Goal: Find specific page/section: Find specific page/section

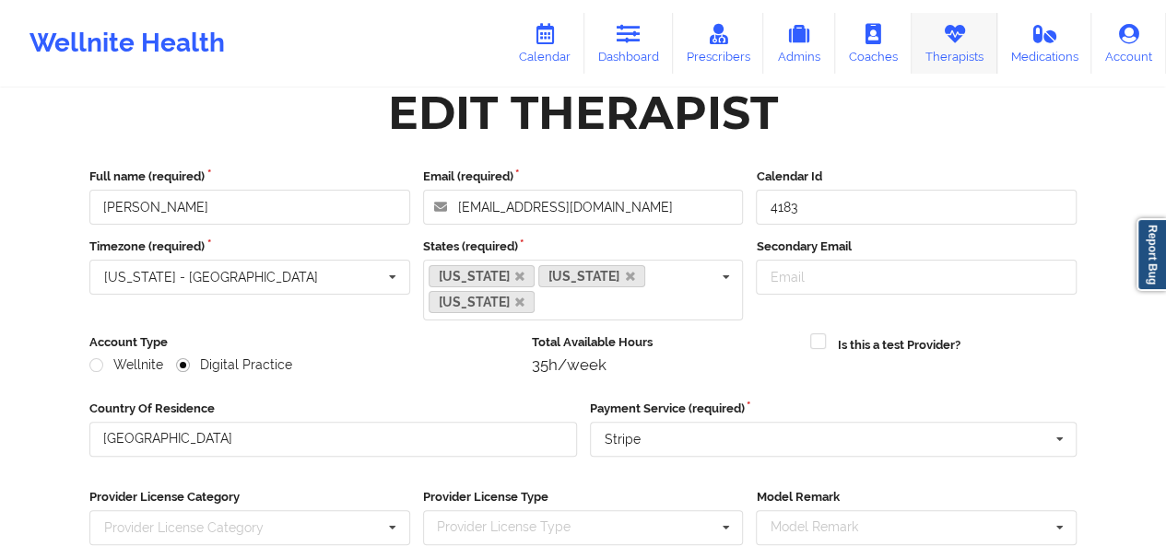
click at [975, 56] on link "Therapists" at bounding box center [954, 43] width 86 height 61
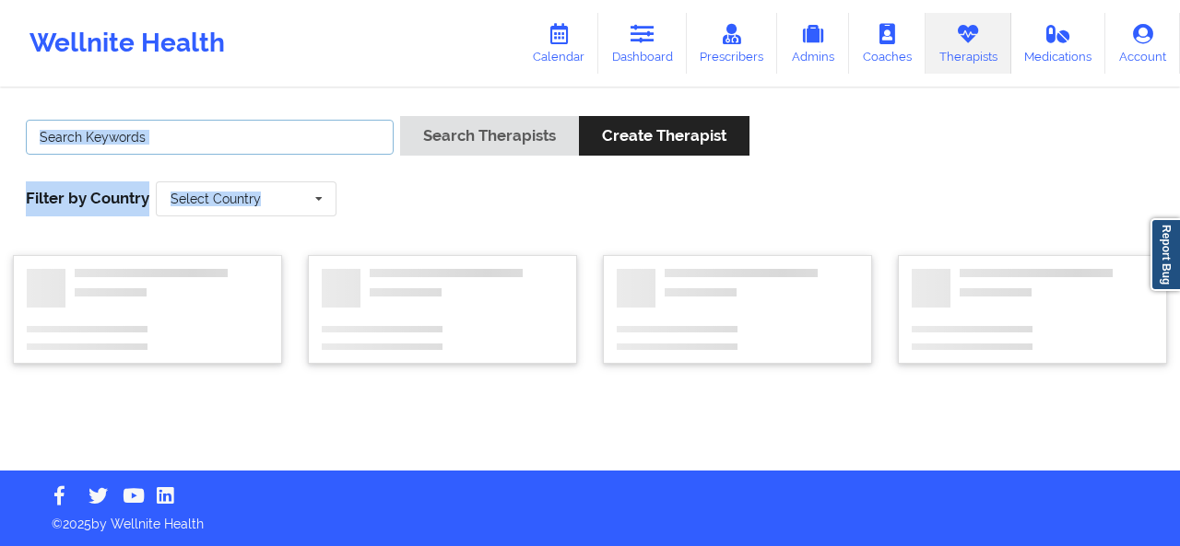
click at [332, 135] on input "text" at bounding box center [210, 137] width 368 height 35
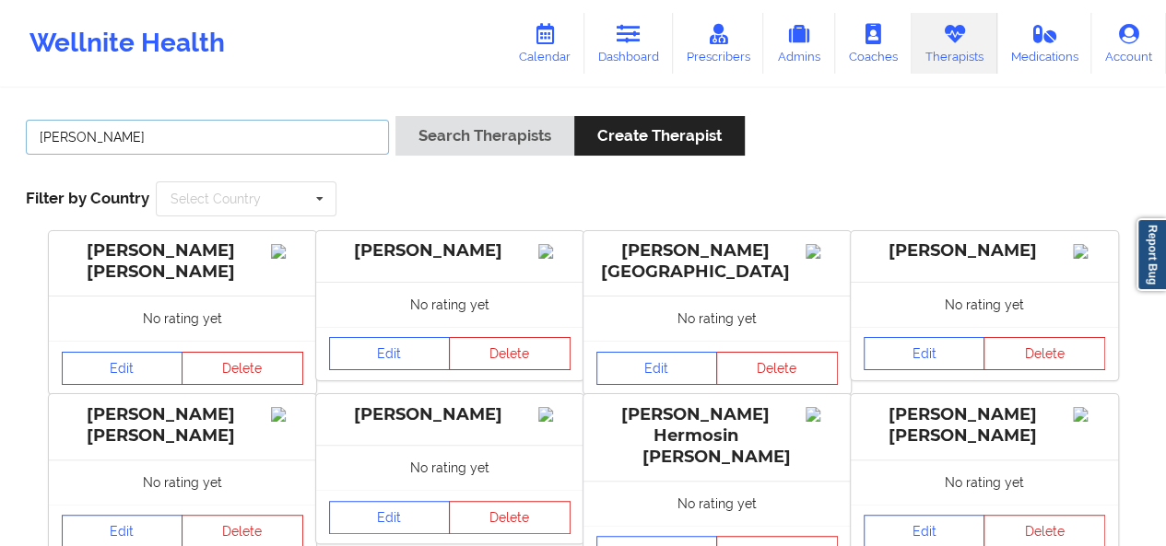
type input "beverly"
click at [395, 116] on button "Search Therapists" at bounding box center [484, 136] width 179 height 40
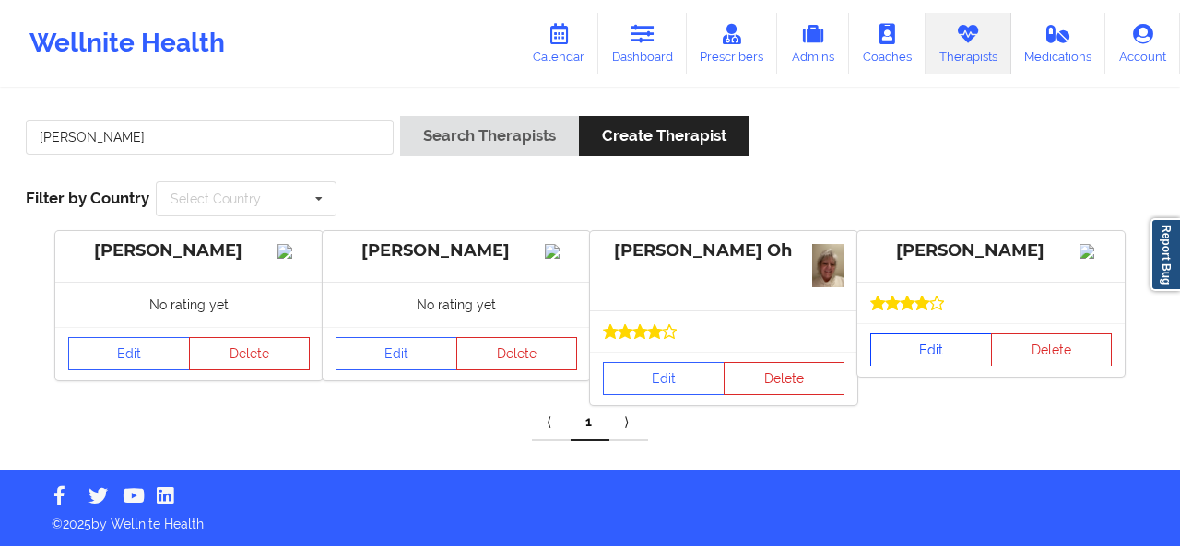
click at [964, 367] on link "Edit" at bounding box center [931, 350] width 122 height 33
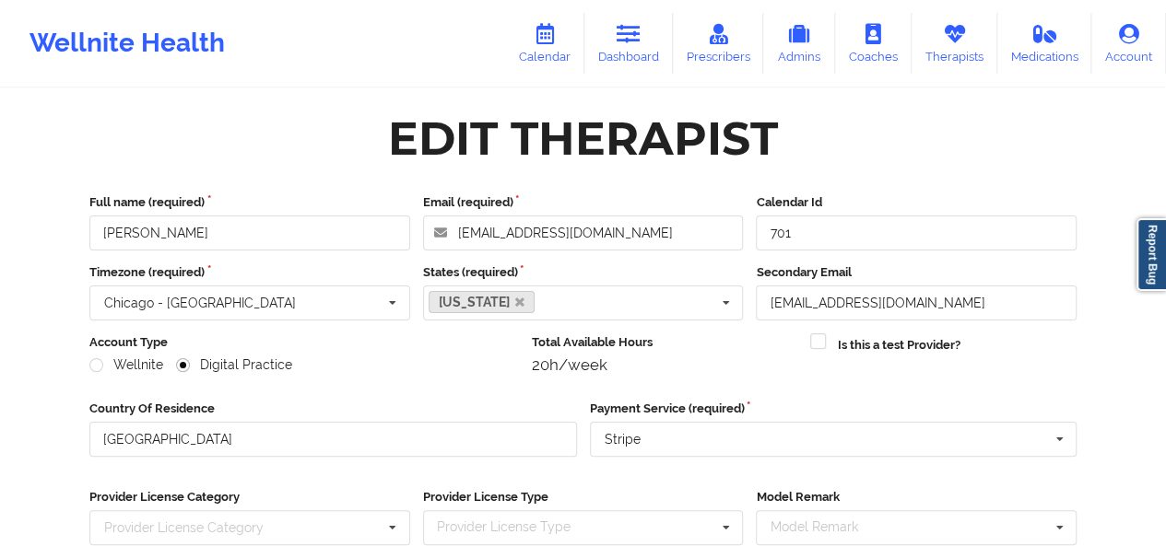
scroll to position [278, 0]
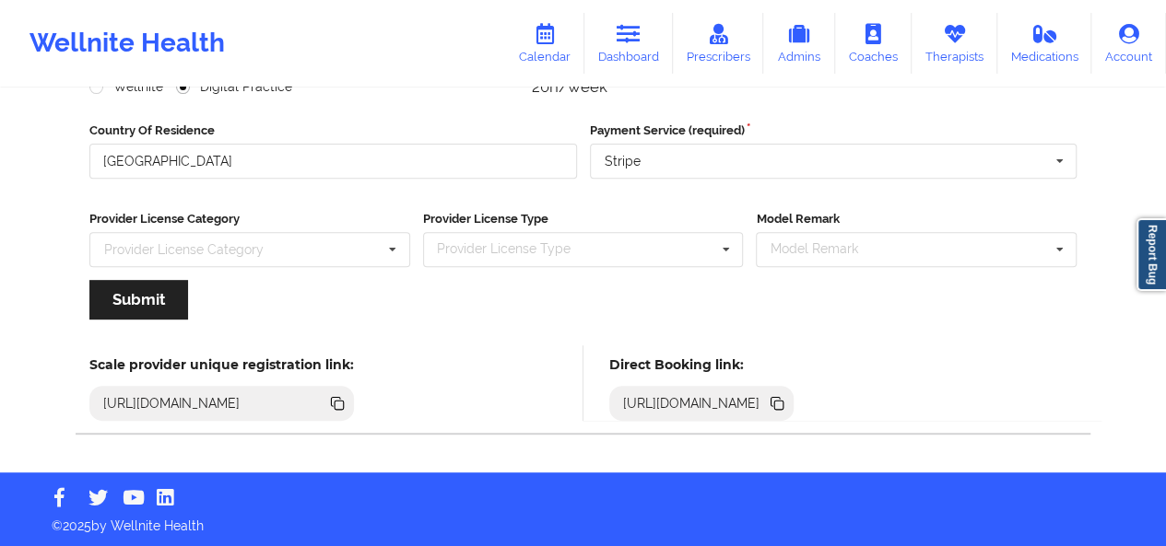
click at [783, 405] on icon at bounding box center [778, 405] width 9 height 9
click at [945, 41] on icon at bounding box center [954, 34] width 24 height 20
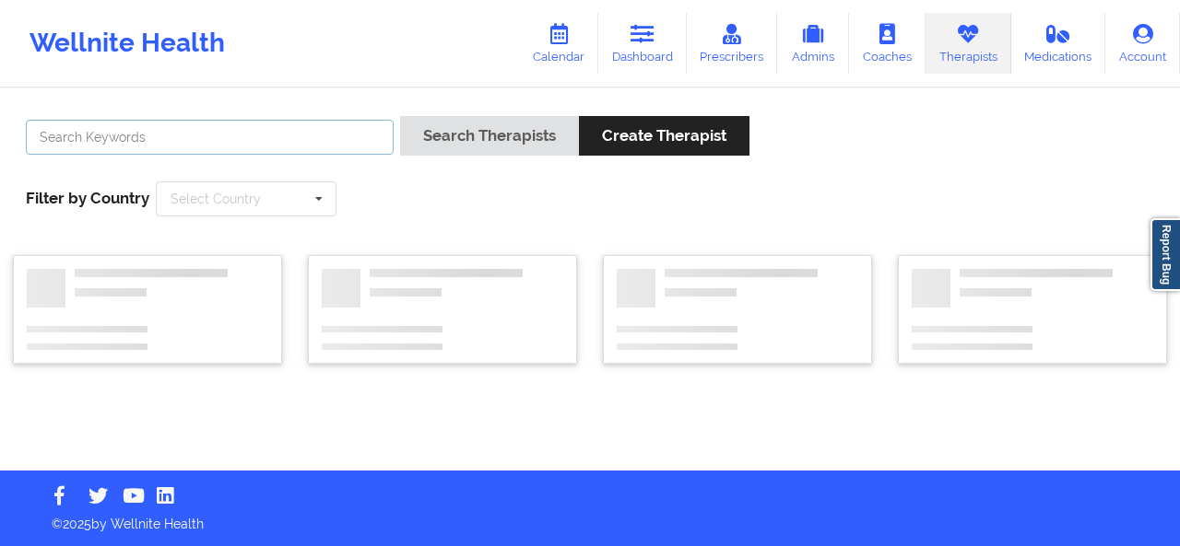
click at [273, 145] on input "text" at bounding box center [210, 137] width 368 height 35
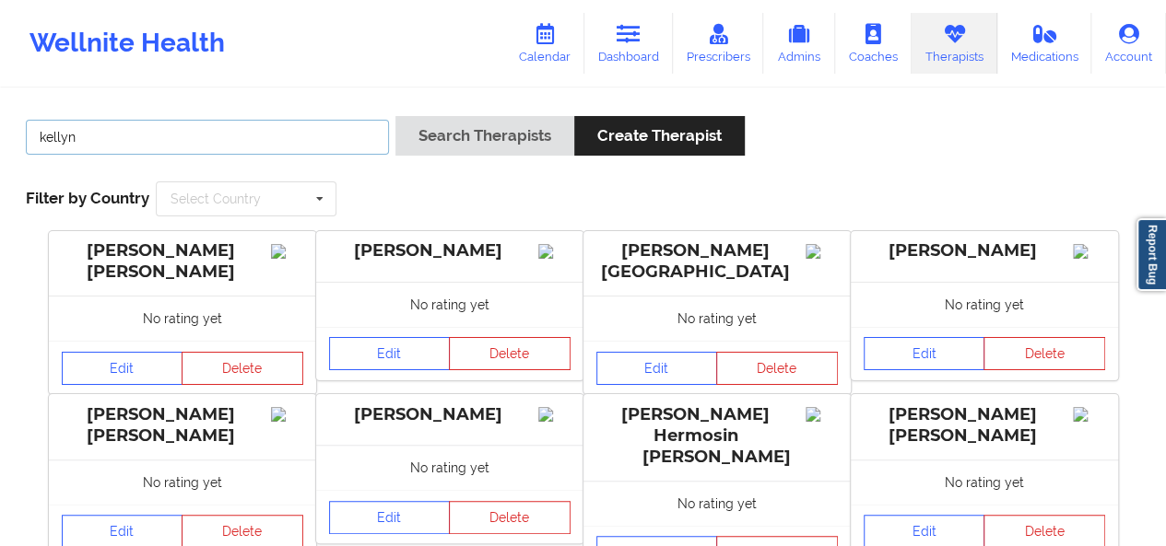
type input "kellyn"
click at [395, 116] on button "Search Therapists" at bounding box center [484, 136] width 179 height 40
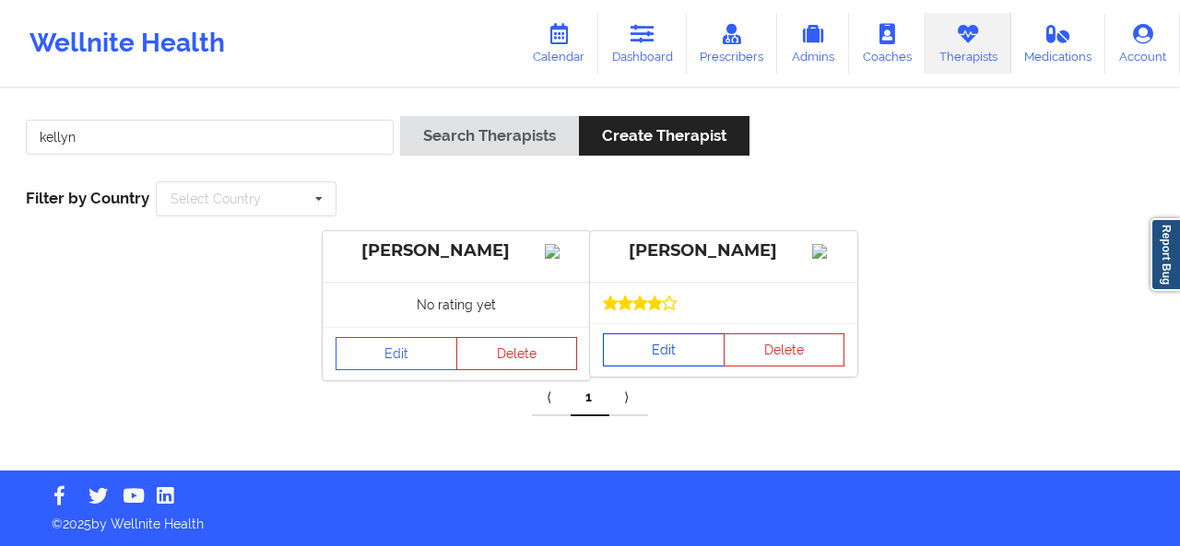
click at [660, 367] on link "Edit" at bounding box center [664, 350] width 122 height 33
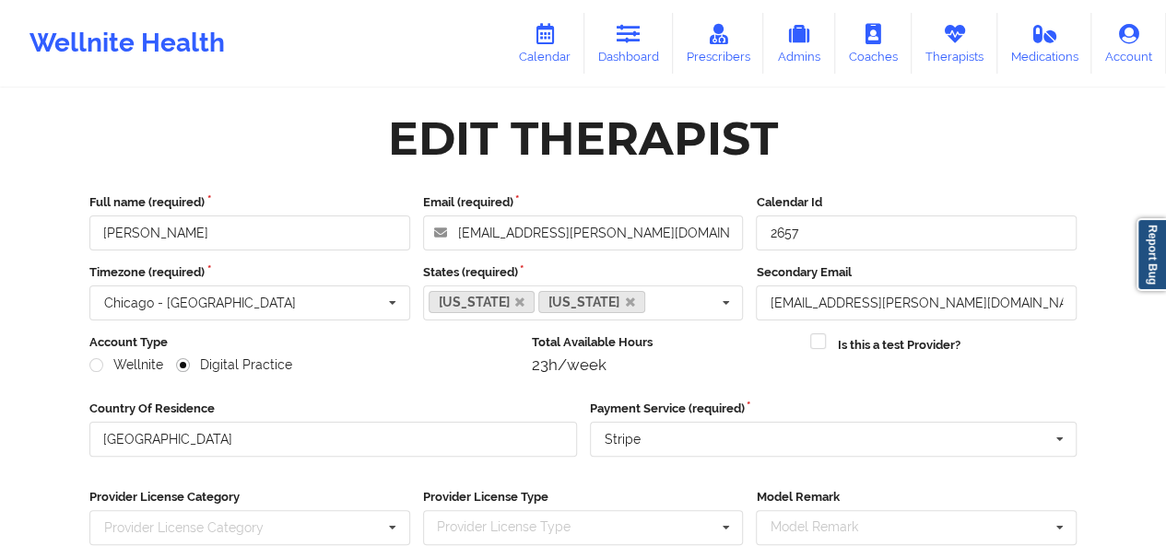
scroll to position [278, 0]
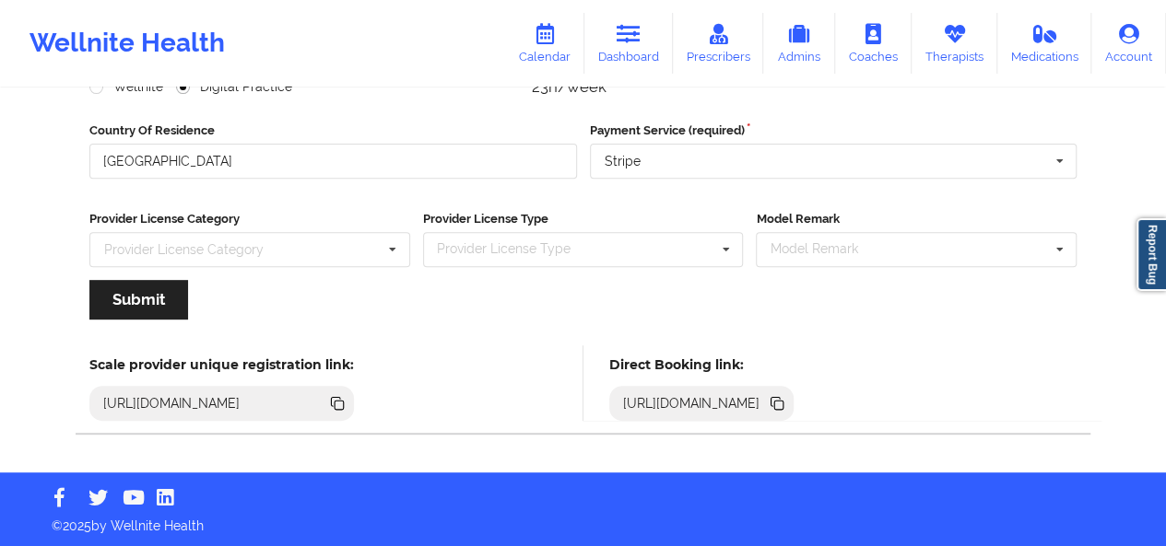
click at [783, 403] on icon at bounding box center [778, 405] width 9 height 9
